Goal: Information Seeking & Learning: Learn about a topic

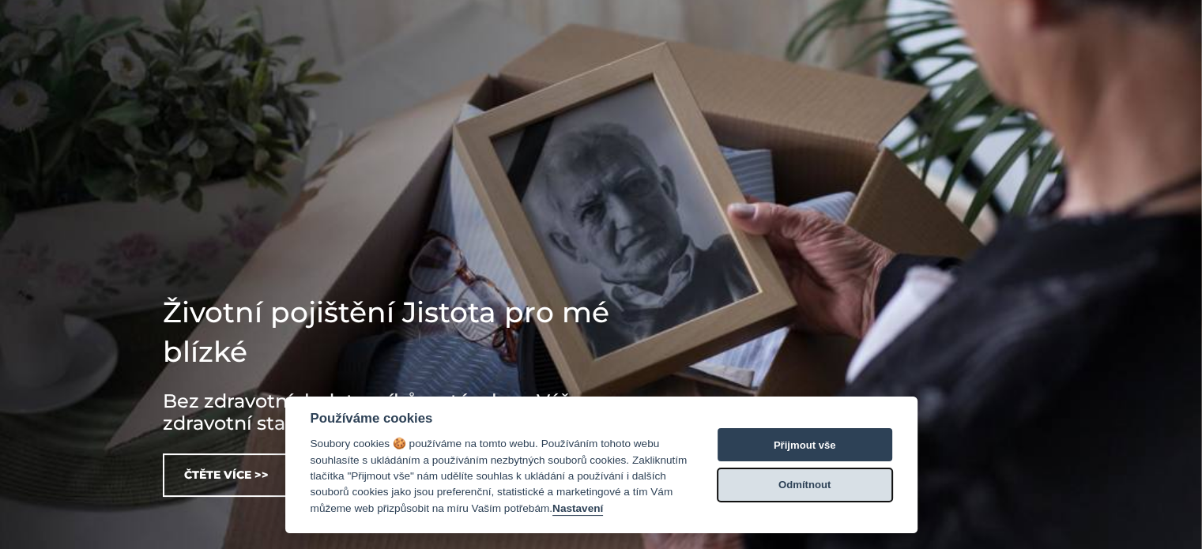
click at [761, 482] on button "Odmítnout" at bounding box center [804, 485] width 175 height 33
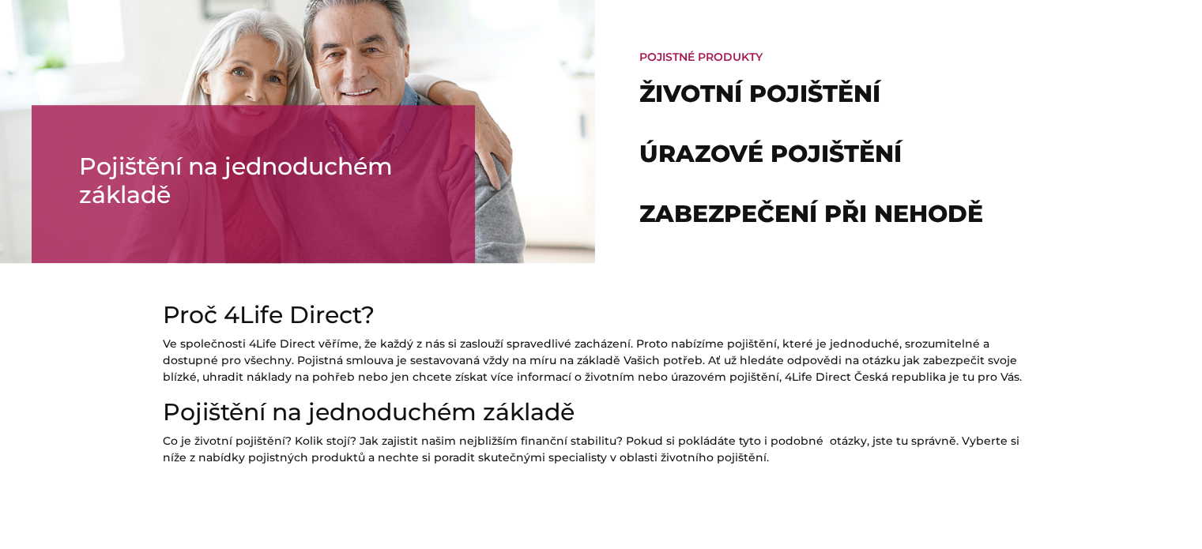
scroll to position [1106, 0]
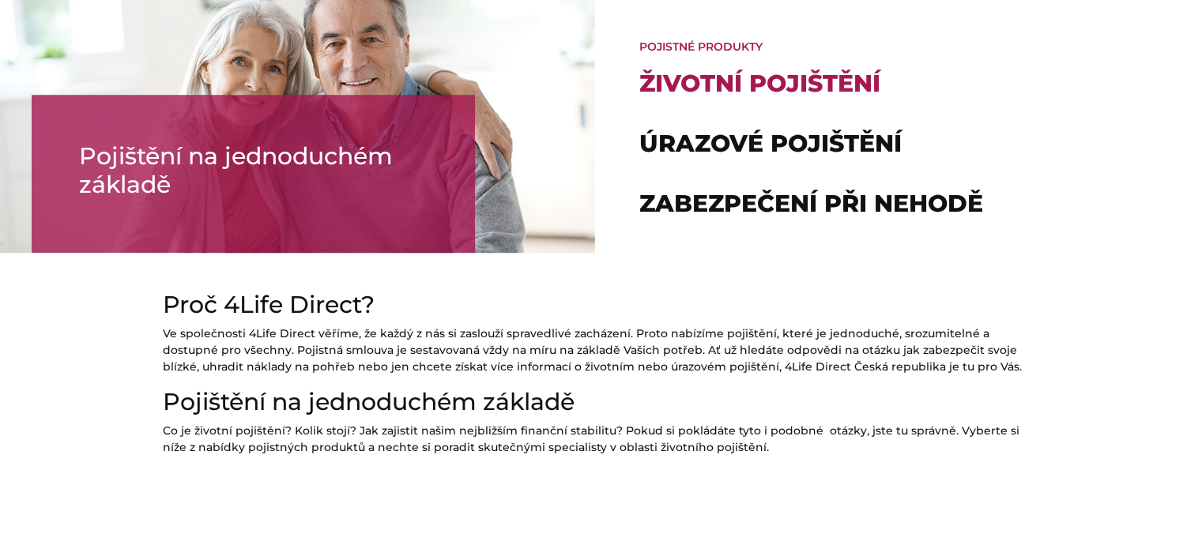
click at [787, 74] on link "Životní pojištění" at bounding box center [759, 83] width 241 height 29
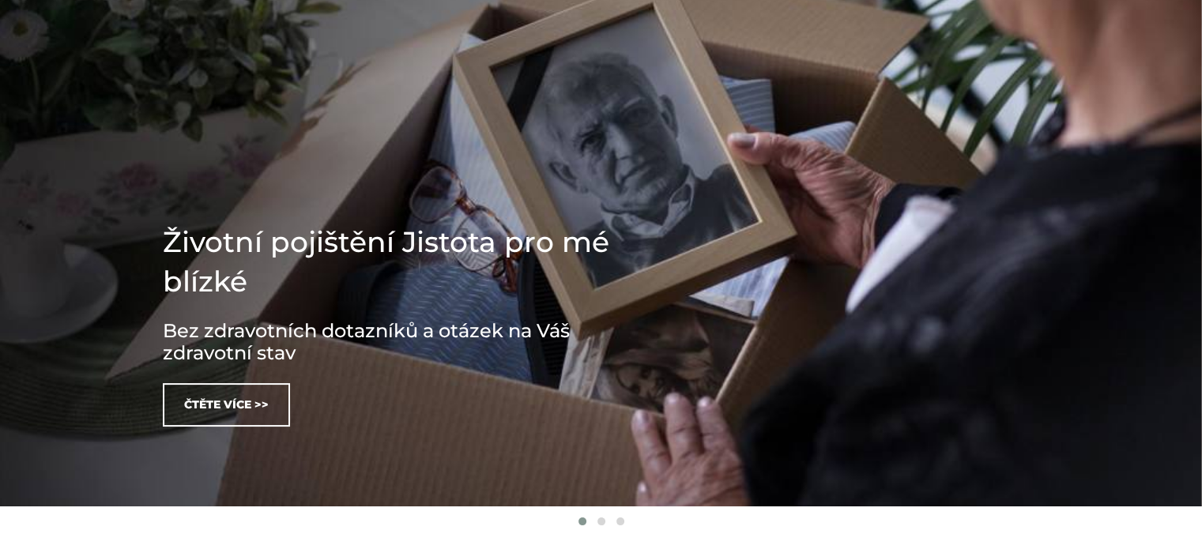
scroll to position [0, 0]
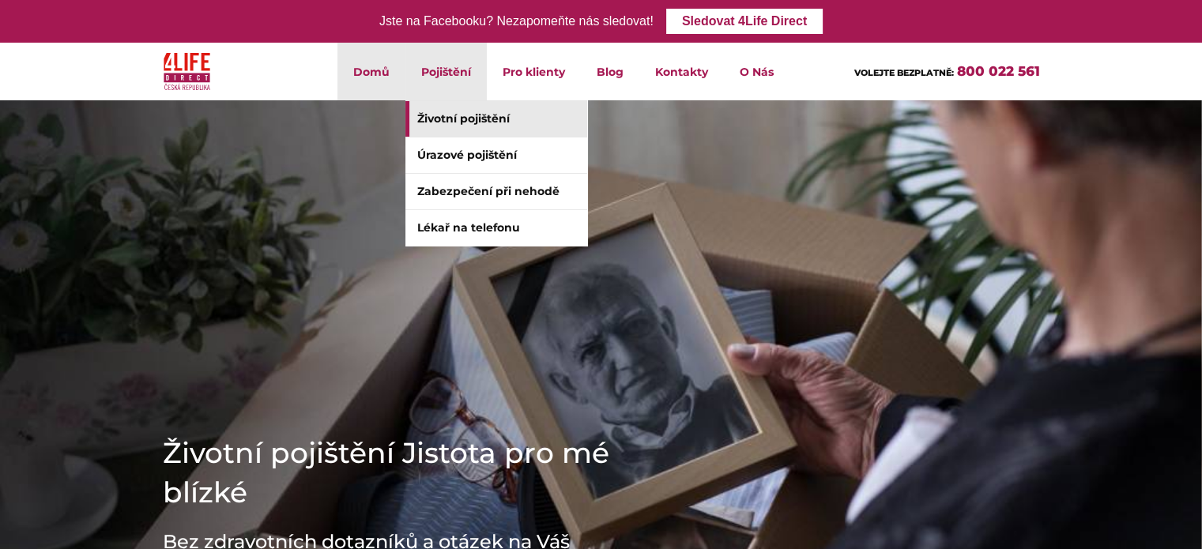
click at [469, 124] on link "Životní pojištění" at bounding box center [496, 119] width 182 height 36
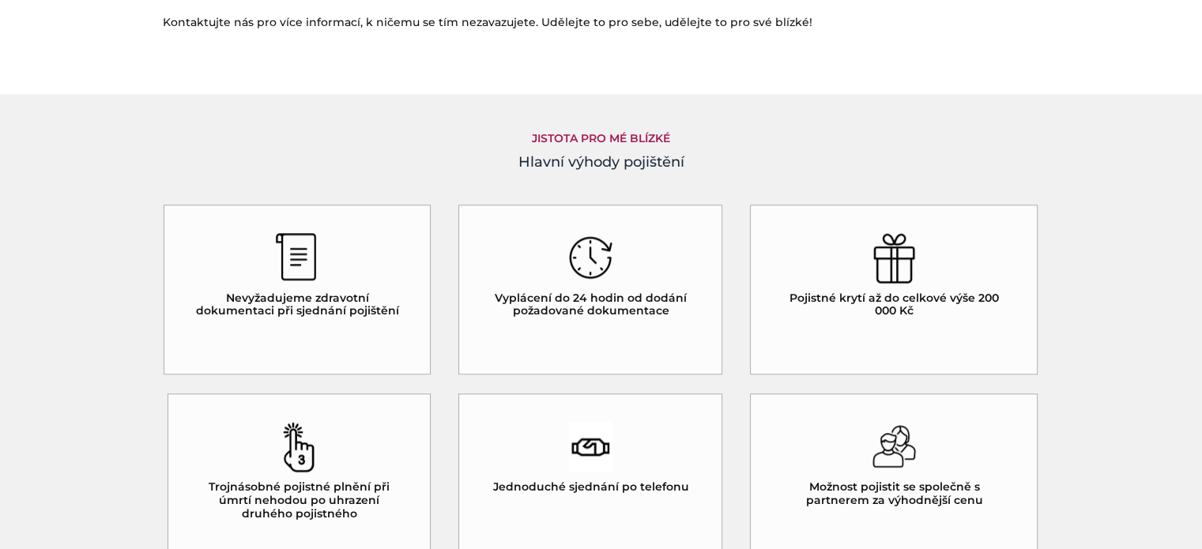
scroll to position [1280, 0]
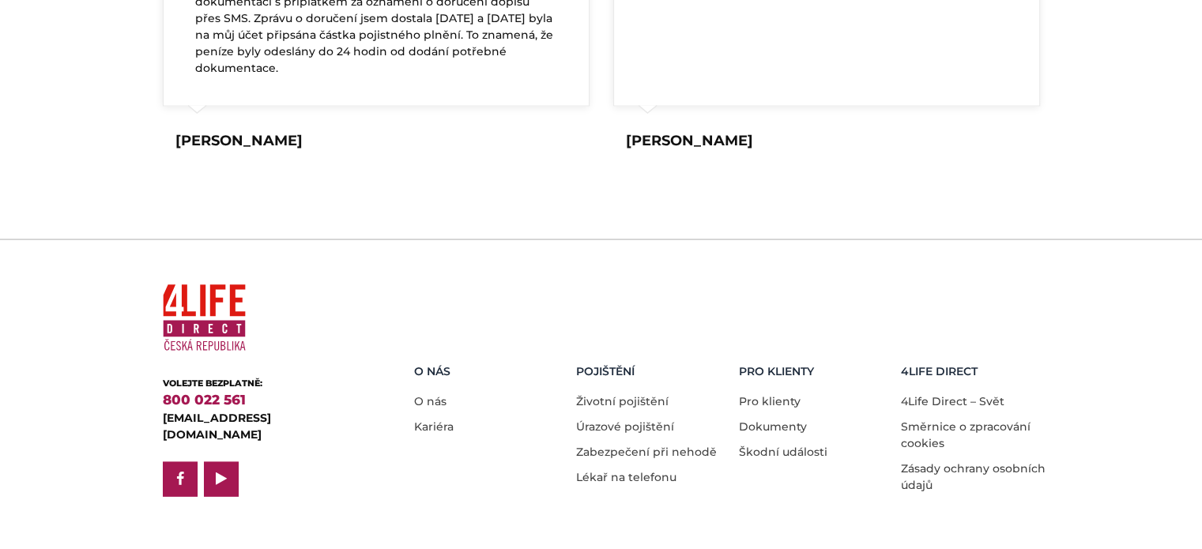
scroll to position [3169, 0]
click at [781, 420] on link "Dokumenty" at bounding box center [773, 427] width 68 height 14
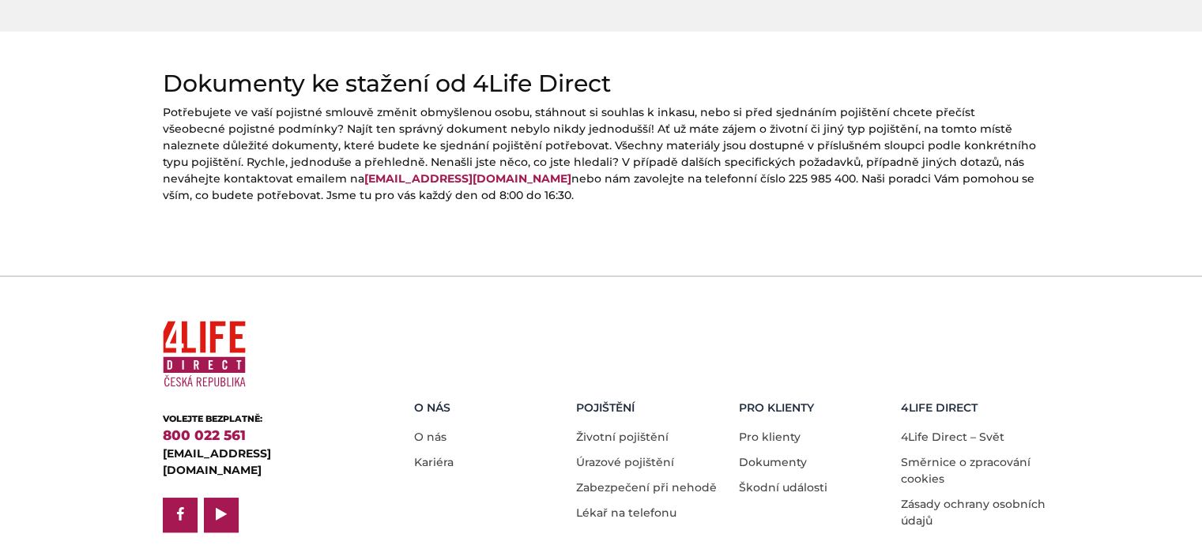
scroll to position [815, 0]
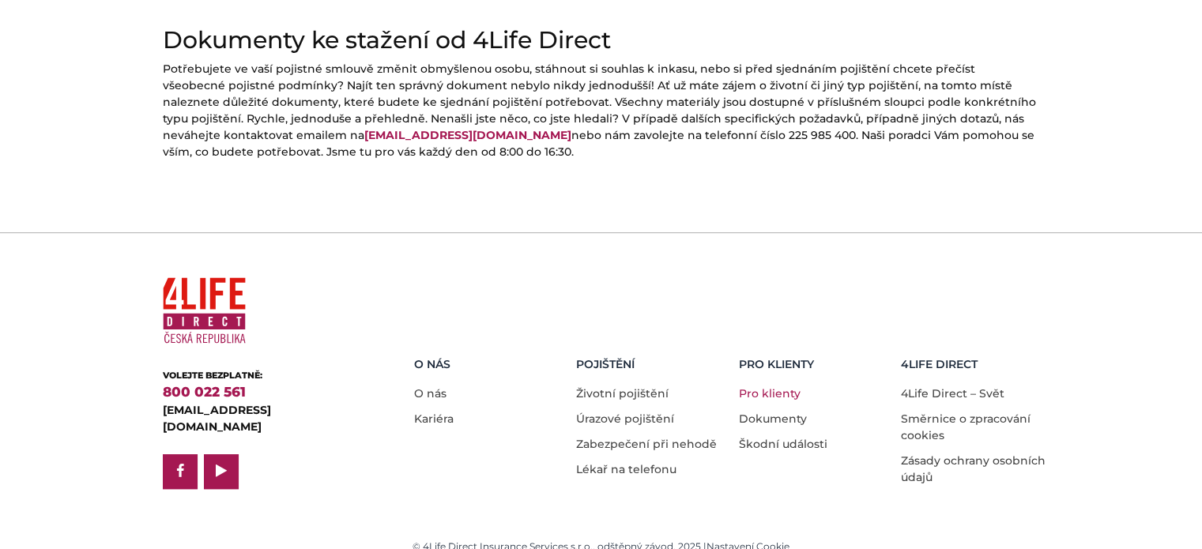
click at [774, 386] on link "Pro klienty" at bounding box center [770, 393] width 62 height 14
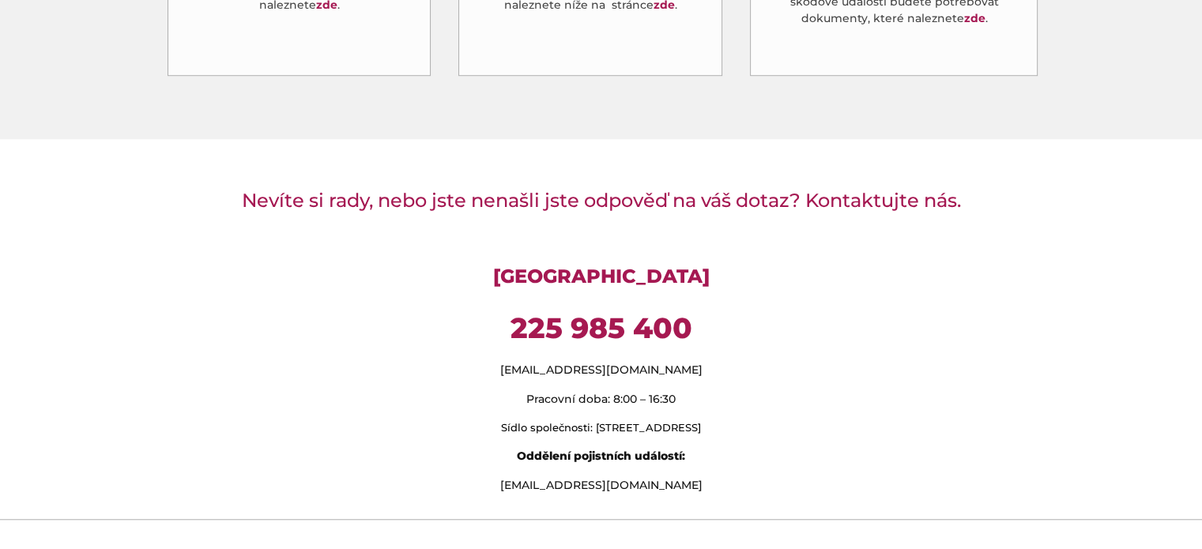
scroll to position [1173, 0]
